Goal: Check status: Check status

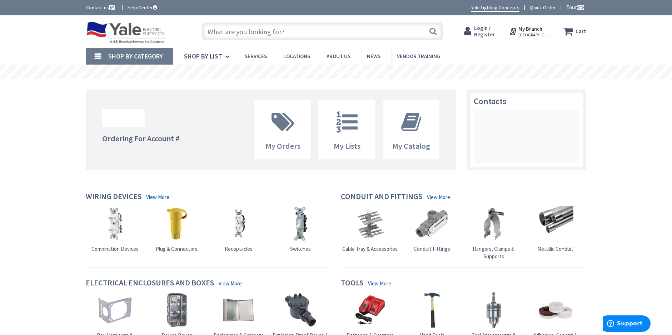
click at [483, 34] on span "Login / Register" at bounding box center [484, 31] width 21 height 13
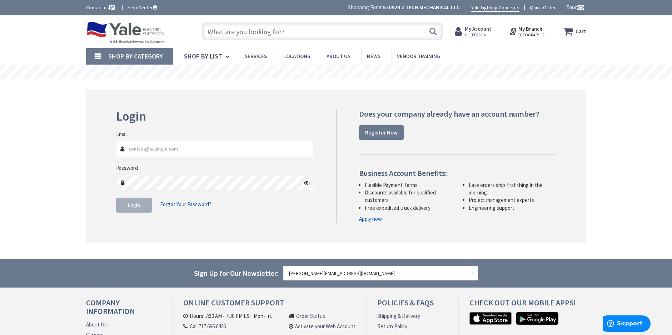
type input "accounts@ztechmechanical.net"
click at [124, 205] on button "Login" at bounding box center [134, 205] width 36 height 15
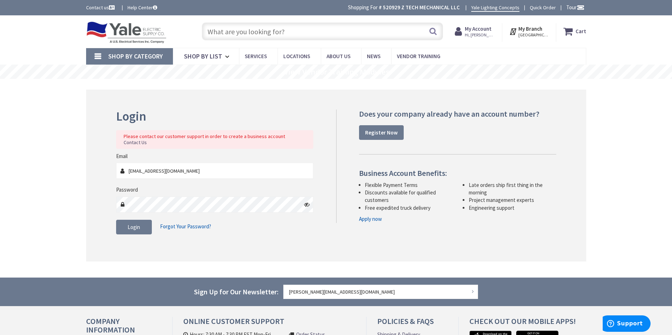
click at [305, 202] on icon at bounding box center [307, 205] width 6 height 6
click at [139, 224] on span "Login" at bounding box center [134, 227] width 13 height 7
click at [371, 136] on link "Register Now" at bounding box center [381, 132] width 45 height 15
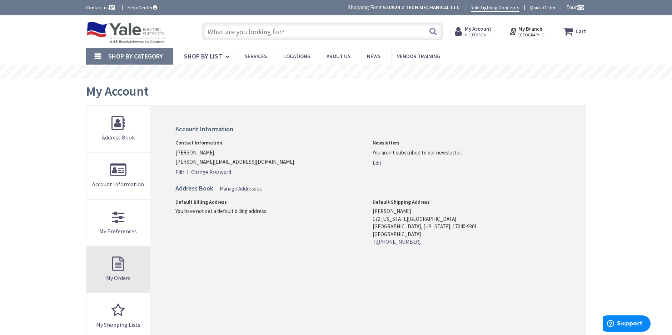
click at [124, 269] on link "My Orders" at bounding box center [118, 270] width 64 height 46
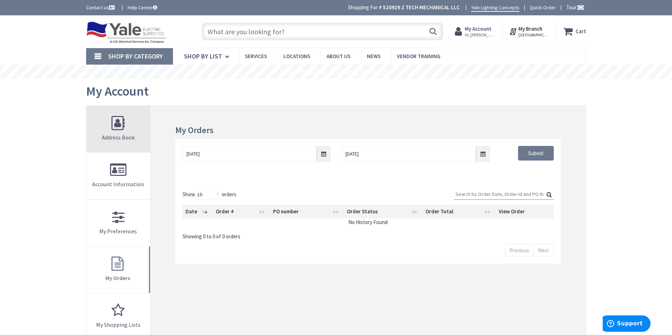
click at [123, 124] on link "Address Book" at bounding box center [118, 129] width 64 height 46
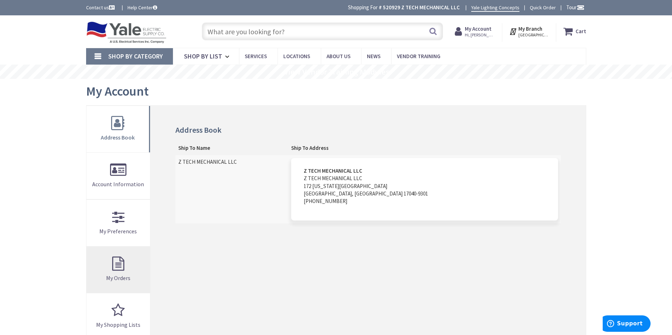
drag, startPoint x: 119, startPoint y: 268, endPoint x: 179, endPoint y: 260, distance: 60.5
click at [119, 268] on link "My Orders" at bounding box center [118, 270] width 64 height 46
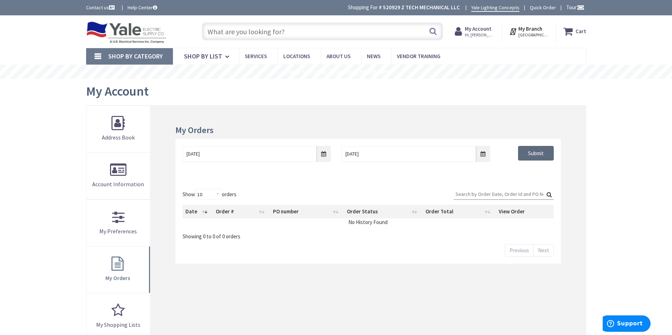
click at [530, 155] on input "Submit" at bounding box center [536, 153] width 36 height 15
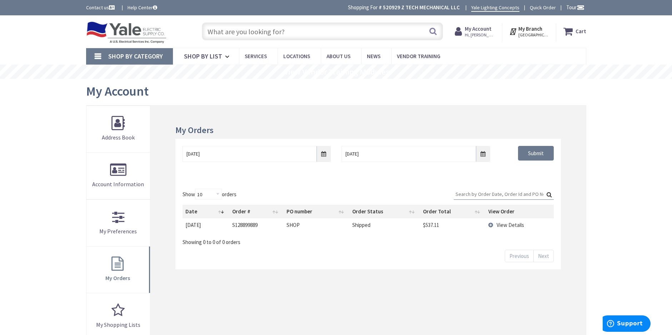
click at [400, 227] on td "Shipped" at bounding box center [384, 225] width 70 height 13
click at [491, 225] on td "$537.11" at bounding box center [459, 225] width 73 height 13
click at [502, 225] on td "View Details" at bounding box center [525, 225] width 58 height 13
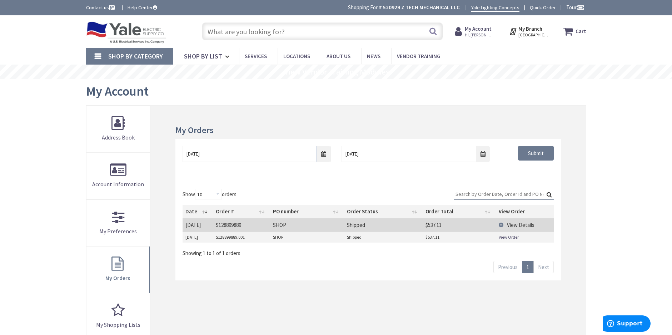
scroll to position [60, 0]
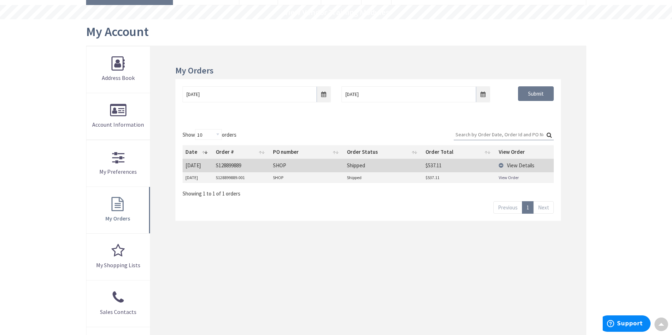
click at [229, 177] on td "S128899889.001" at bounding box center [241, 178] width 57 height 11
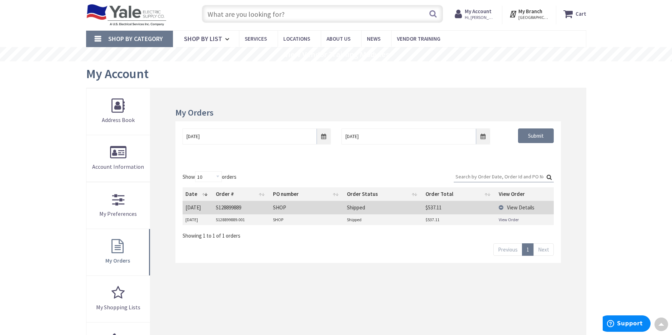
scroll to position [0, 0]
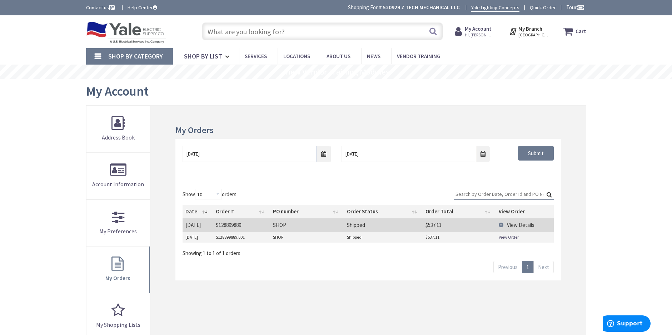
click at [217, 224] on td "S128899889" at bounding box center [241, 225] width 57 height 13
drag, startPoint x: 217, startPoint y: 224, endPoint x: 280, endPoint y: 224, distance: 63.2
click at [280, 224] on td "SHOP" at bounding box center [307, 225] width 74 height 13
click at [200, 225] on td "10/1/2025" at bounding box center [198, 225] width 30 height 13
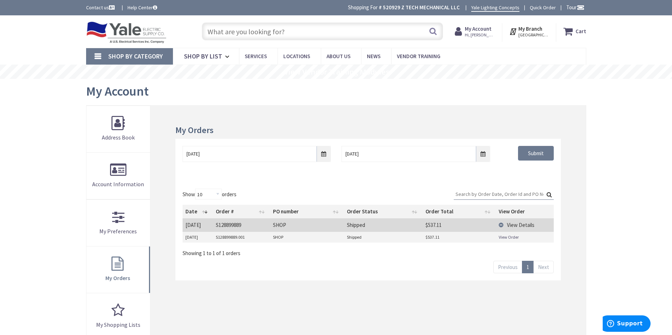
click at [195, 240] on td "10/1/2025" at bounding box center [198, 237] width 30 height 11
click at [229, 238] on td "S128899889.001" at bounding box center [241, 237] width 57 height 11
click at [502, 238] on link "View Order" at bounding box center [509, 237] width 20 height 6
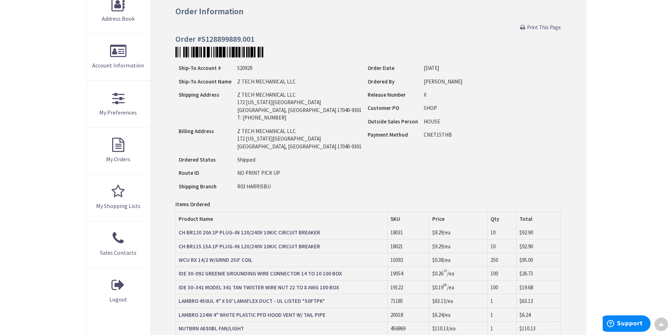
scroll to position [60, 0]
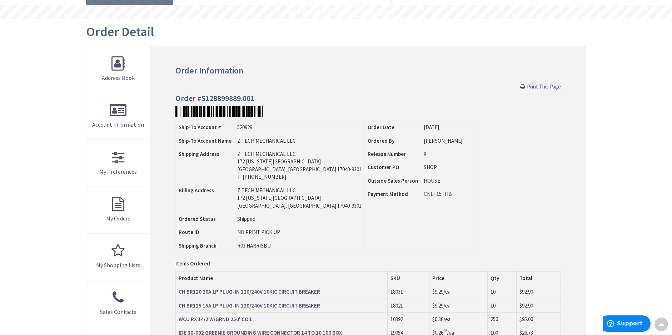
drag, startPoint x: 538, startPoint y: 88, endPoint x: 52, endPoint y: 296, distance: 528.8
click at [538, 88] on span "Print This Page" at bounding box center [544, 86] width 34 height 7
